Goal: Information Seeking & Learning: Learn about a topic

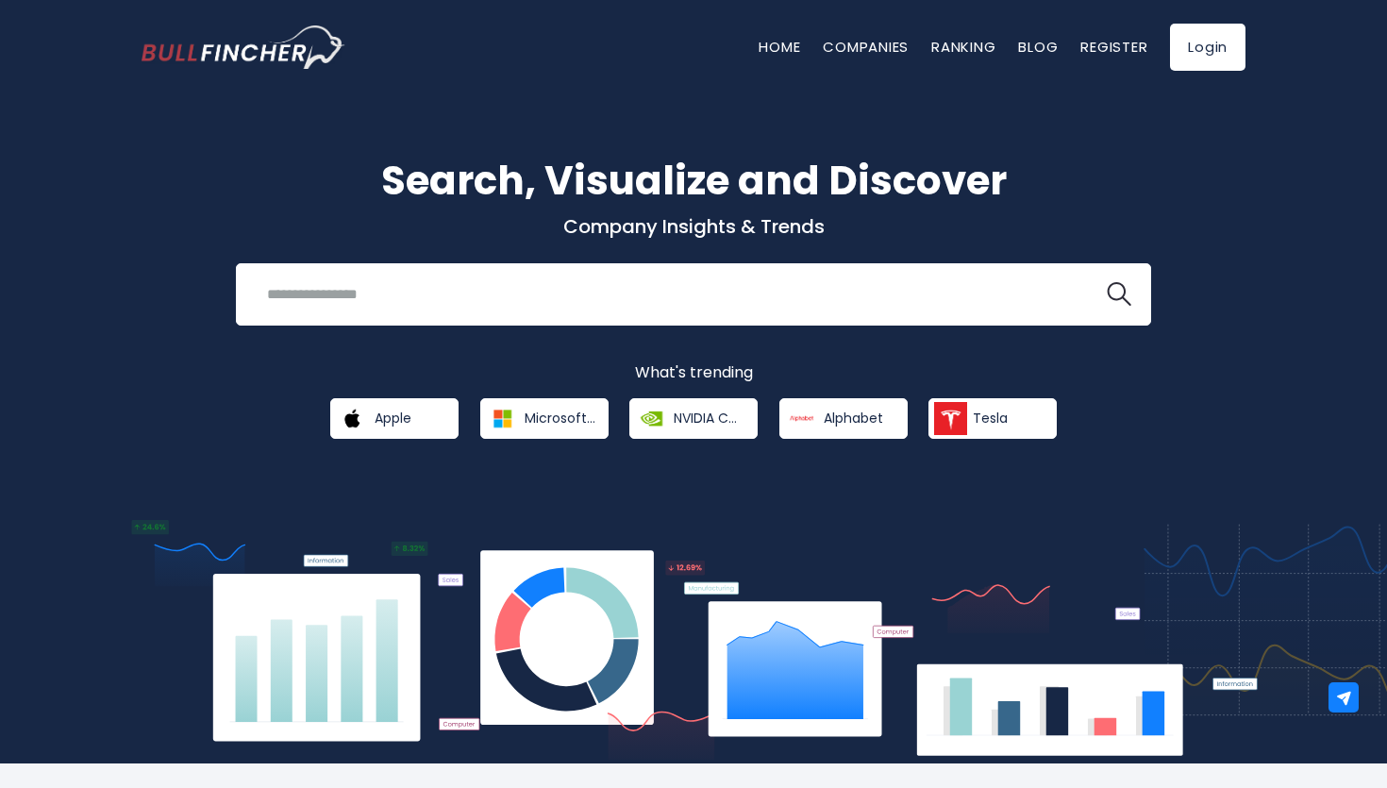
click at [614, 297] on input "search" at bounding box center [670, 294] width 829 height 35
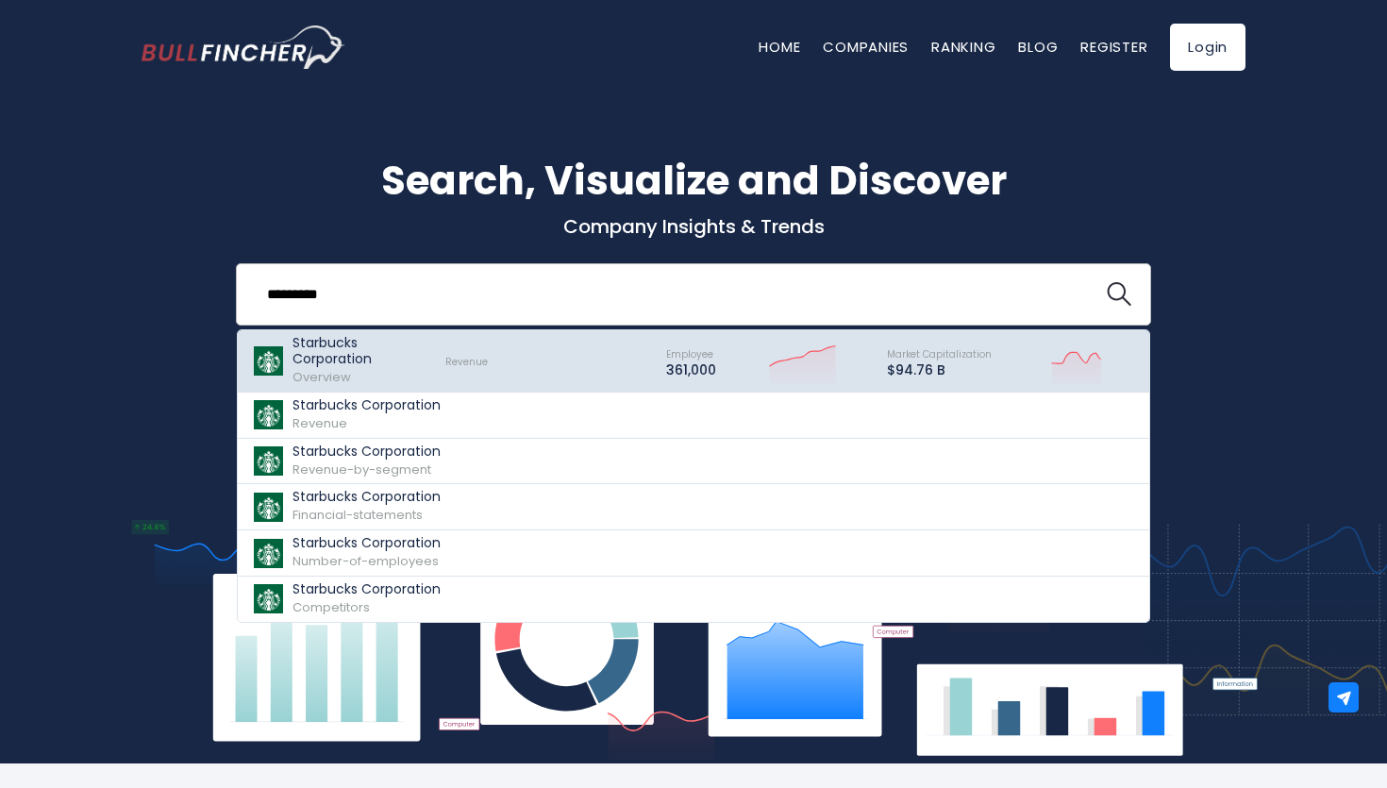
type input "*********"
click at [388, 369] on div "Starbucks Corporation Overview" at bounding box center [361, 361] width 136 height 52
click at [438, 366] on div "Revenue" at bounding box center [538, 361] width 221 height 52
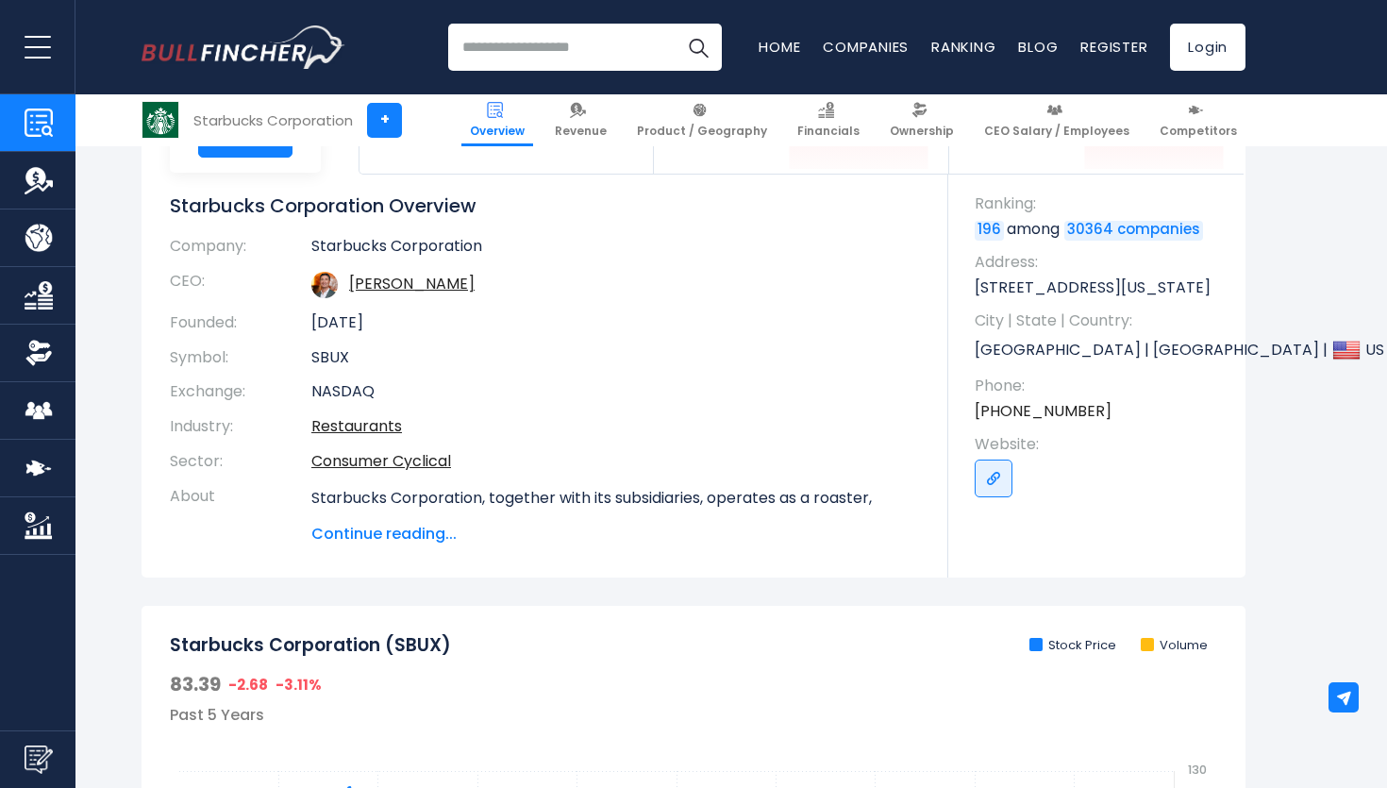
click at [411, 541] on span "Continue reading..." at bounding box center [615, 534] width 609 height 23
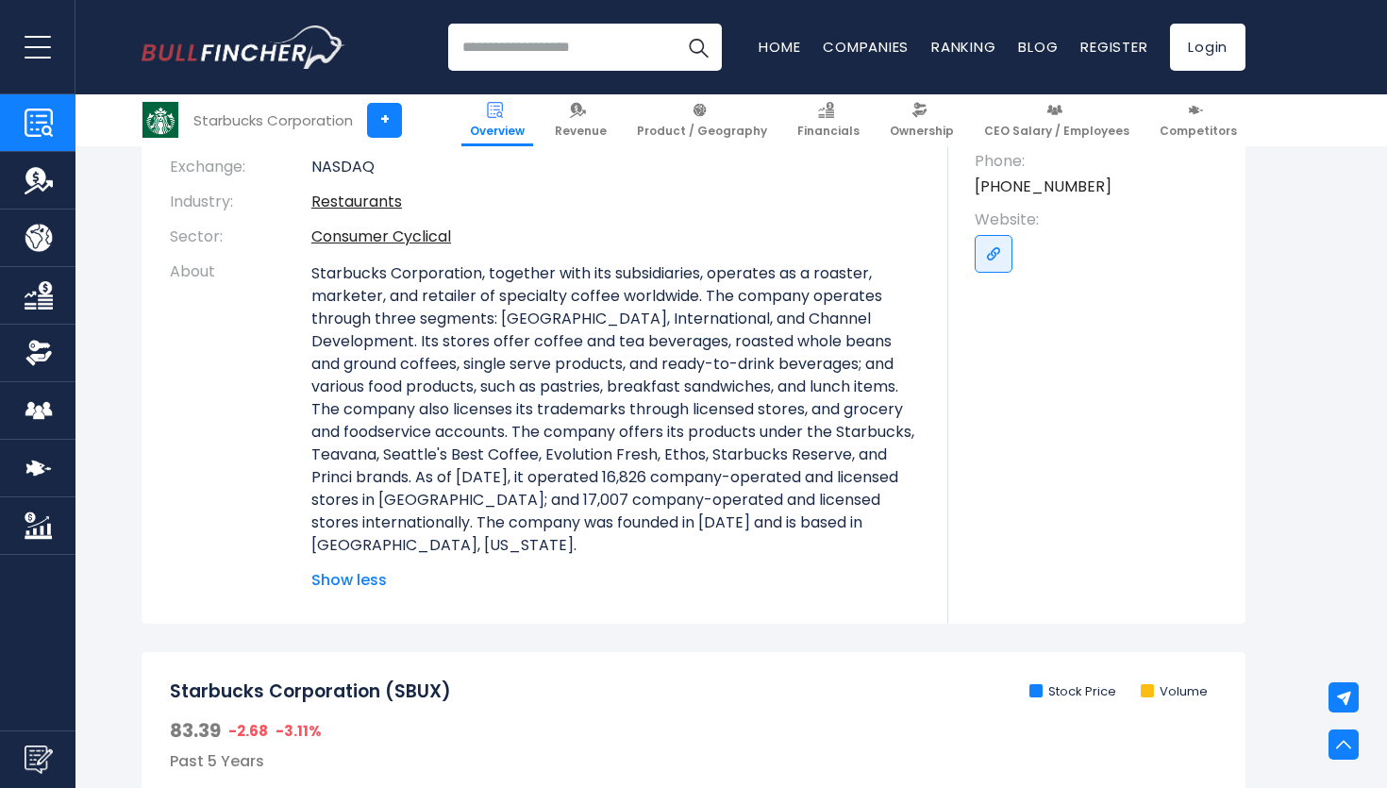
scroll to position [356, 0]
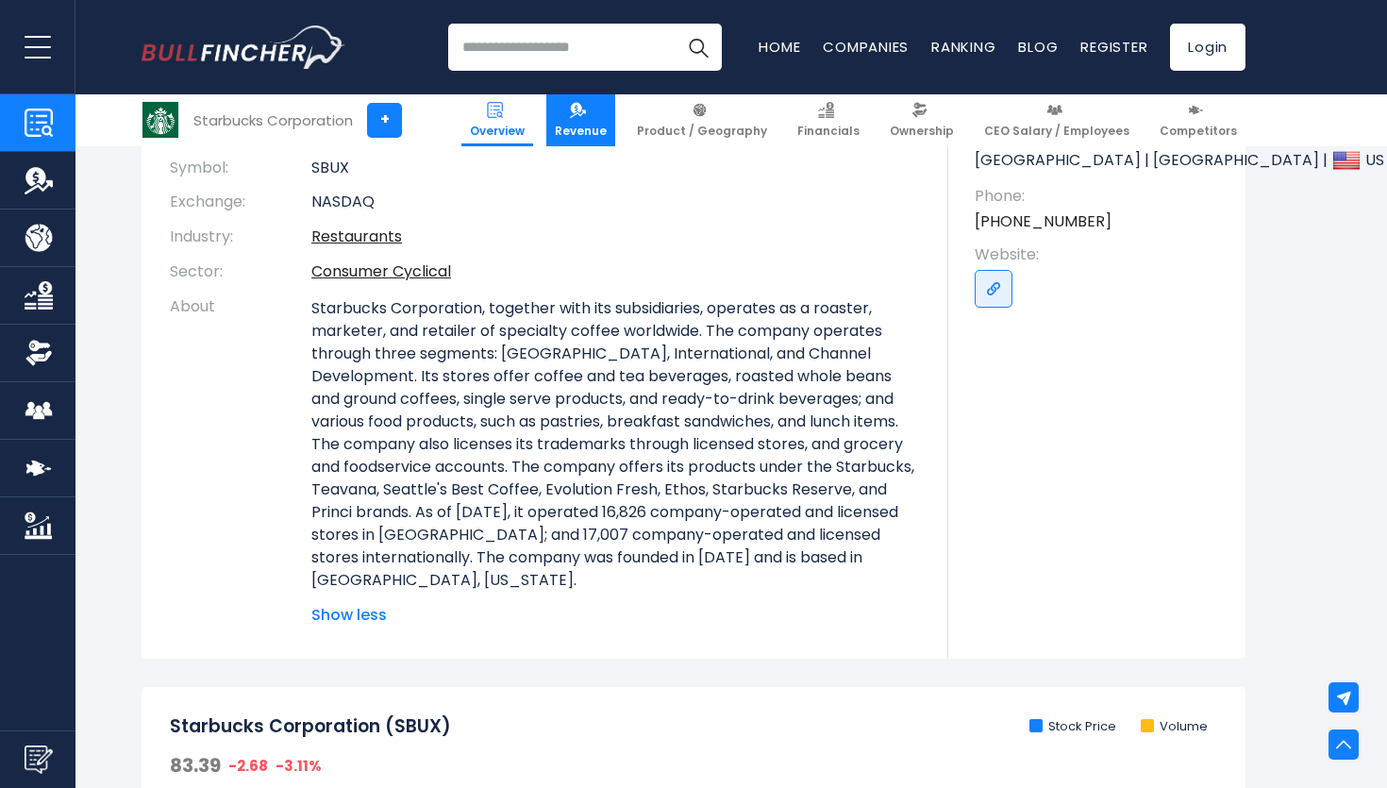
click at [586, 113] on img at bounding box center [578, 110] width 16 height 16
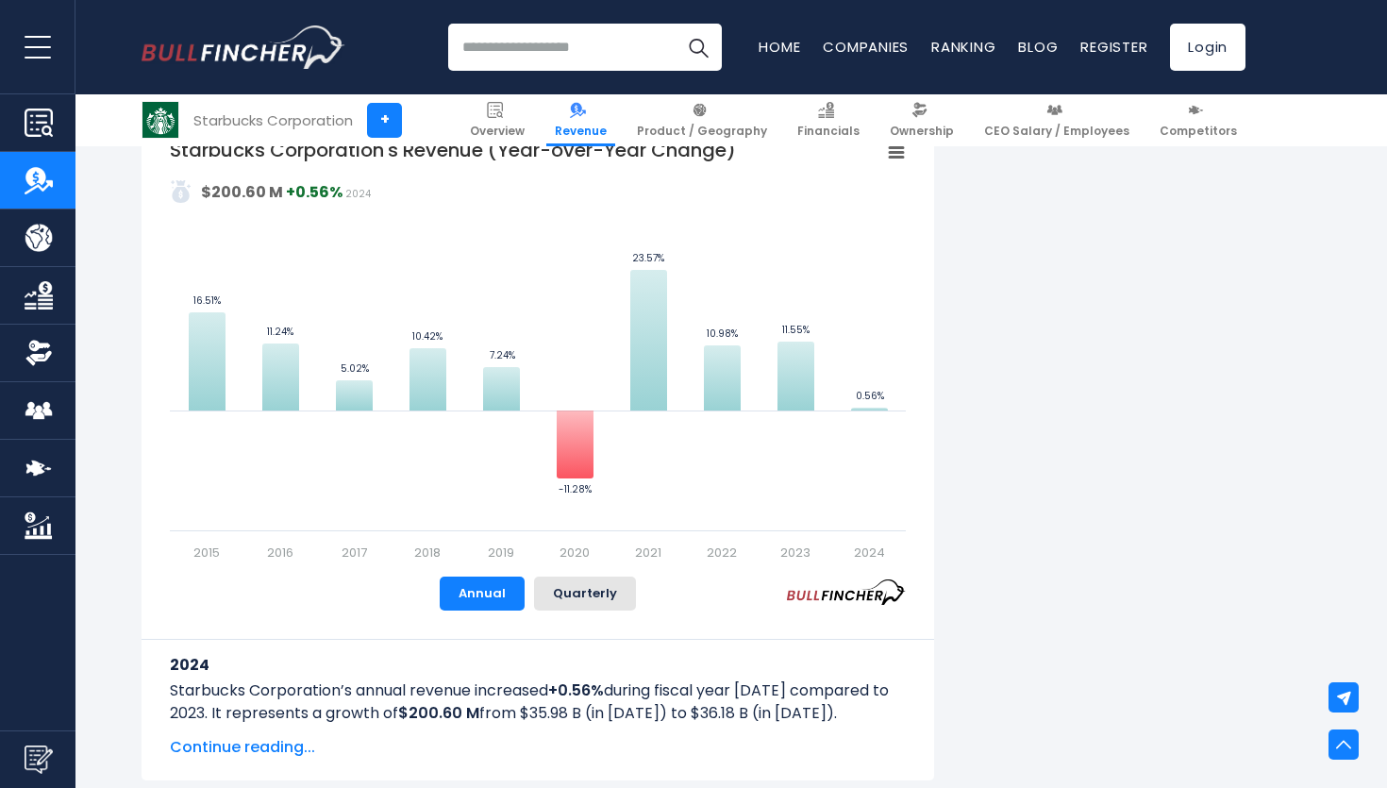
scroll to position [1096, 0]
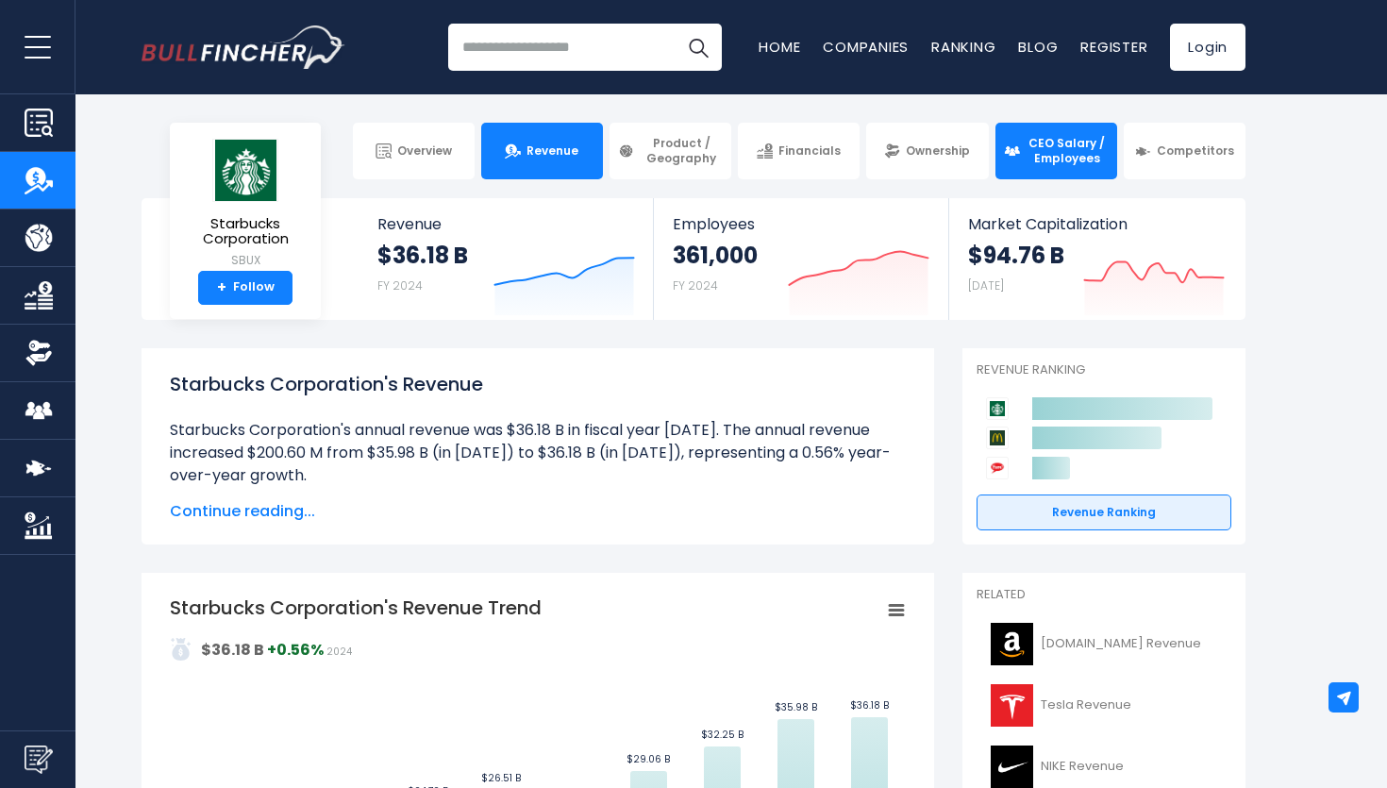
click at [1061, 138] on span "CEO Salary / Employees" at bounding box center [1067, 150] width 83 height 29
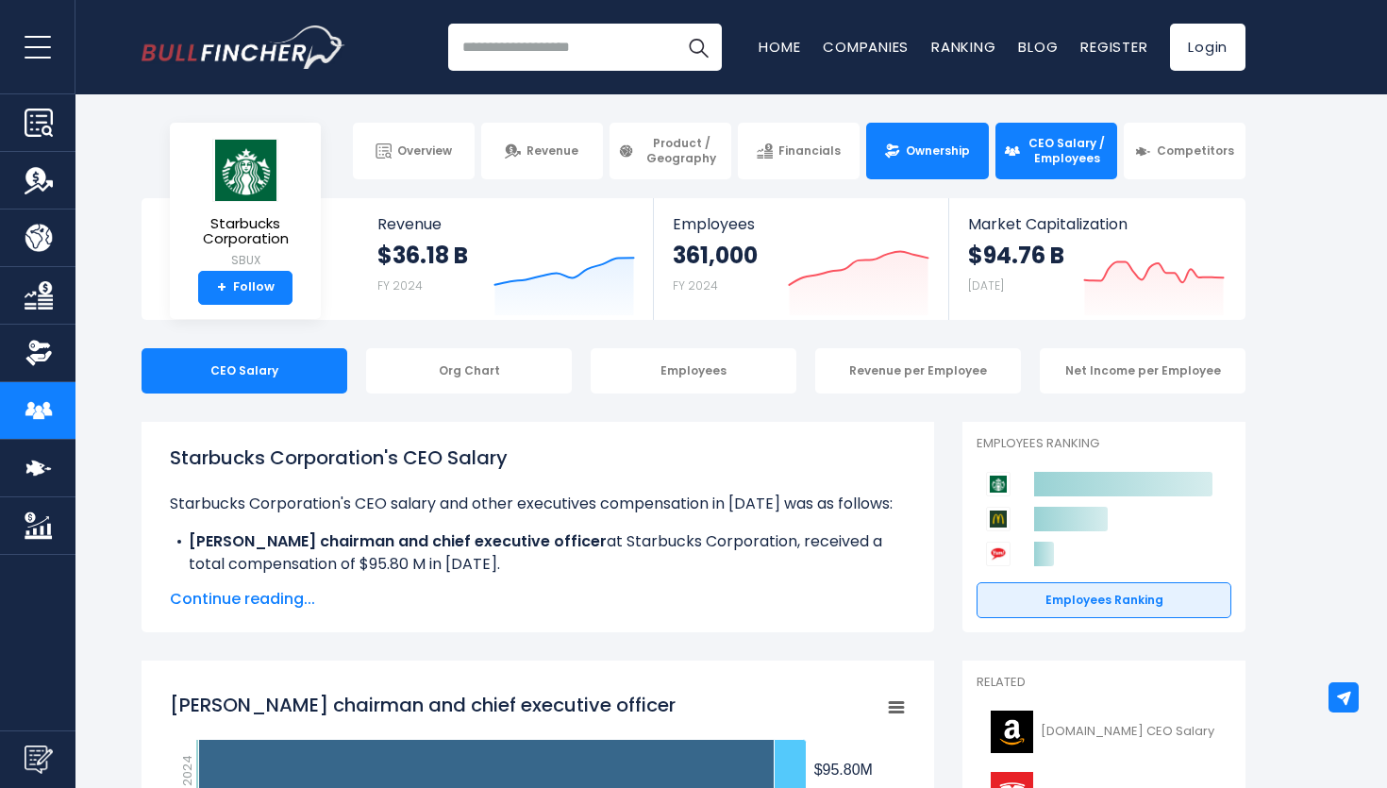
click at [887, 148] on img at bounding box center [892, 151] width 16 height 16
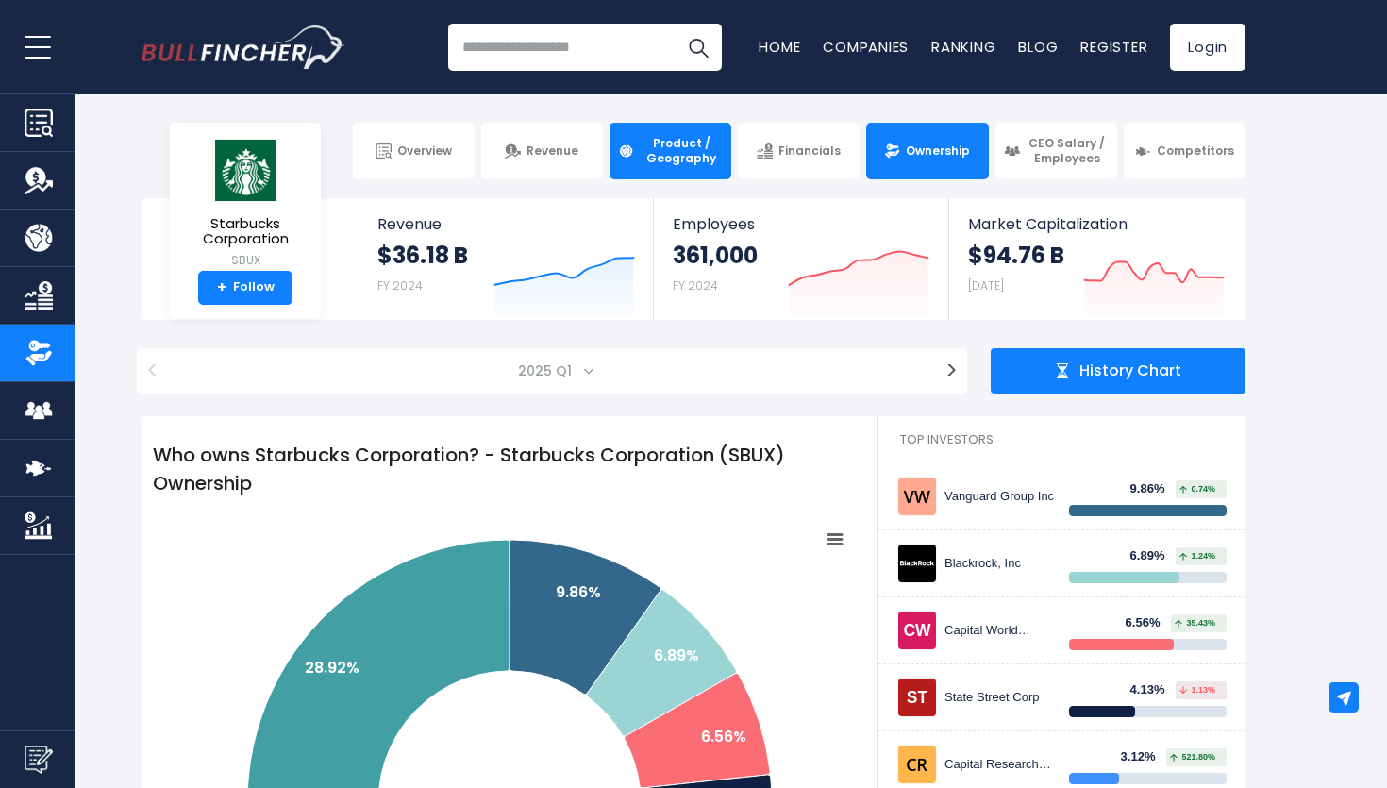
click at [676, 163] on span "Product / Geography" at bounding box center [681, 150] width 83 height 29
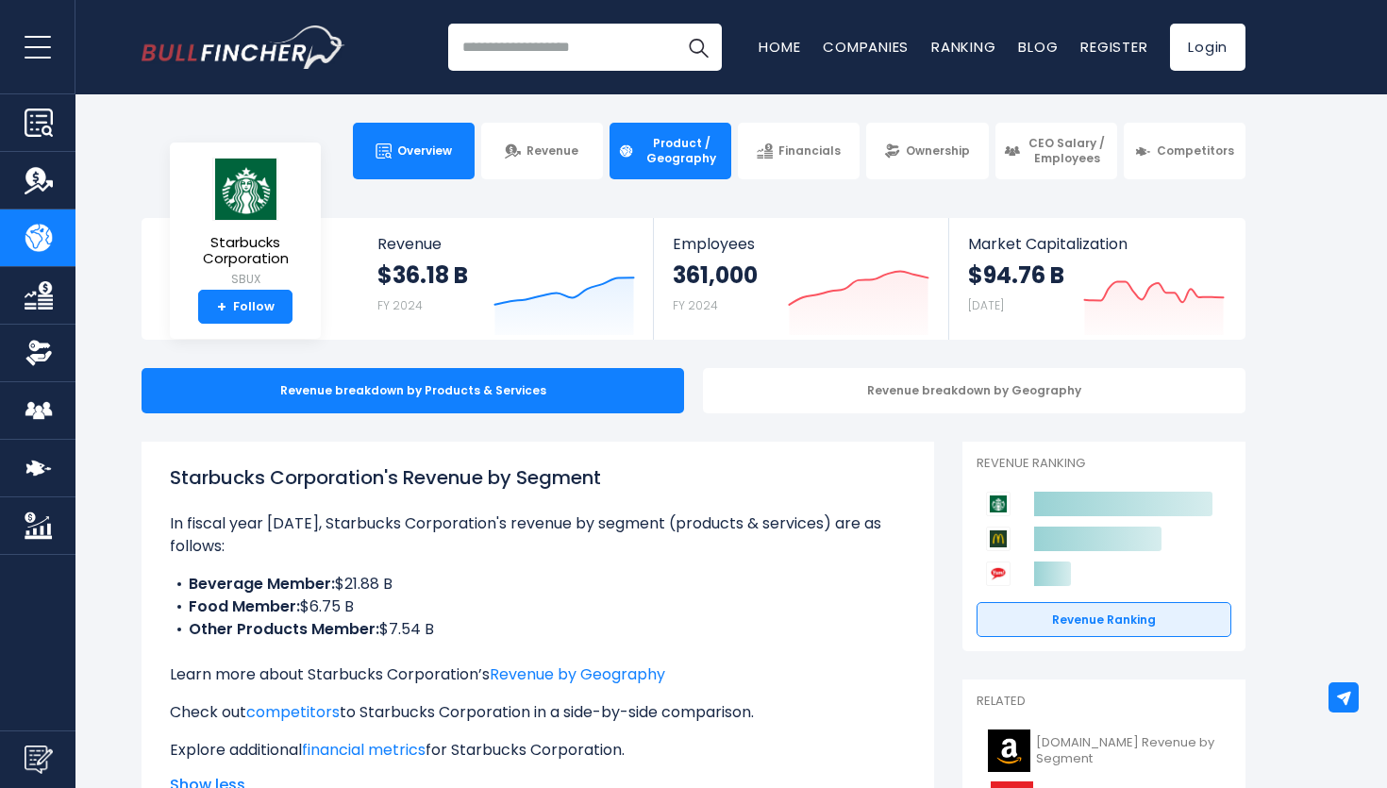
click at [414, 161] on link "Overview" at bounding box center [414, 151] width 122 height 57
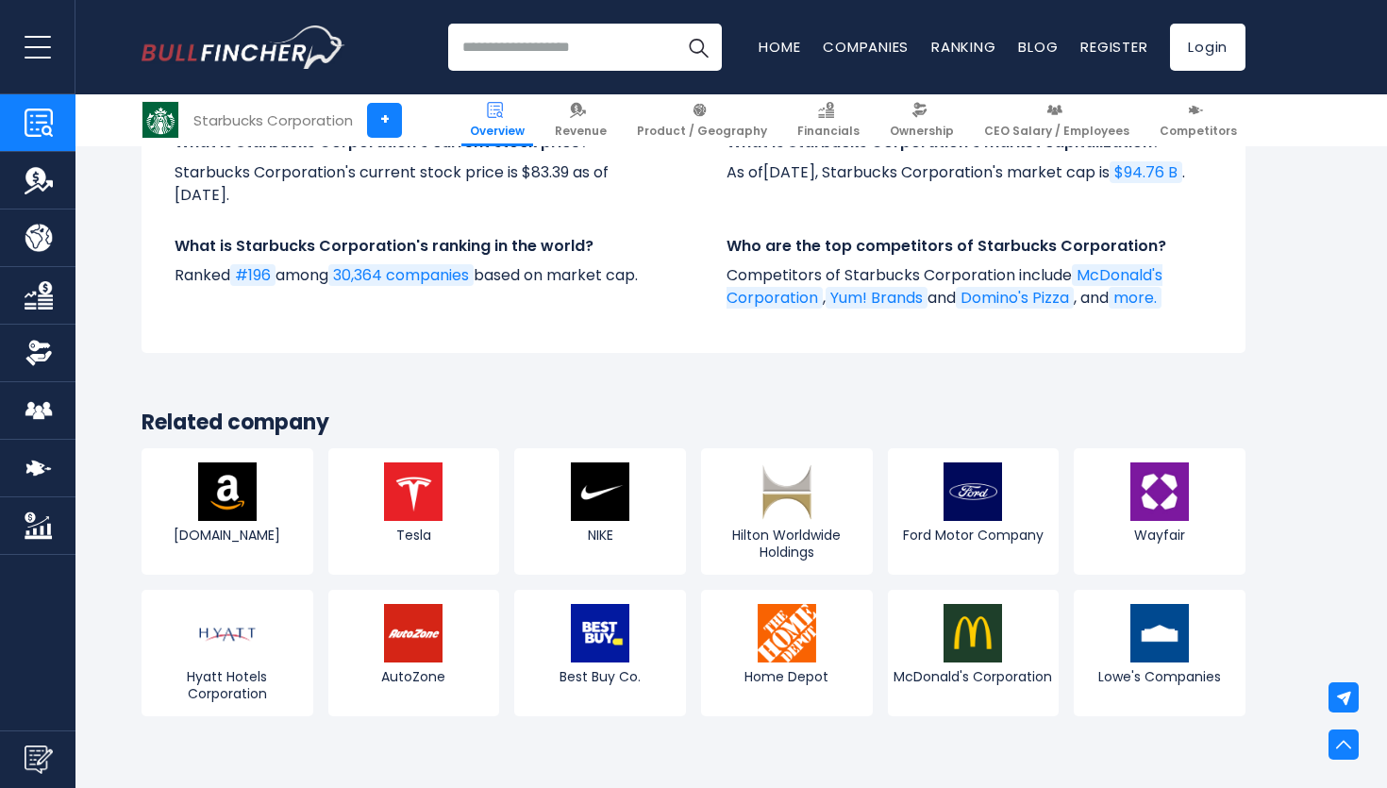
scroll to position [6965, 0]
